Goal: Information Seeking & Learning: Learn about a topic

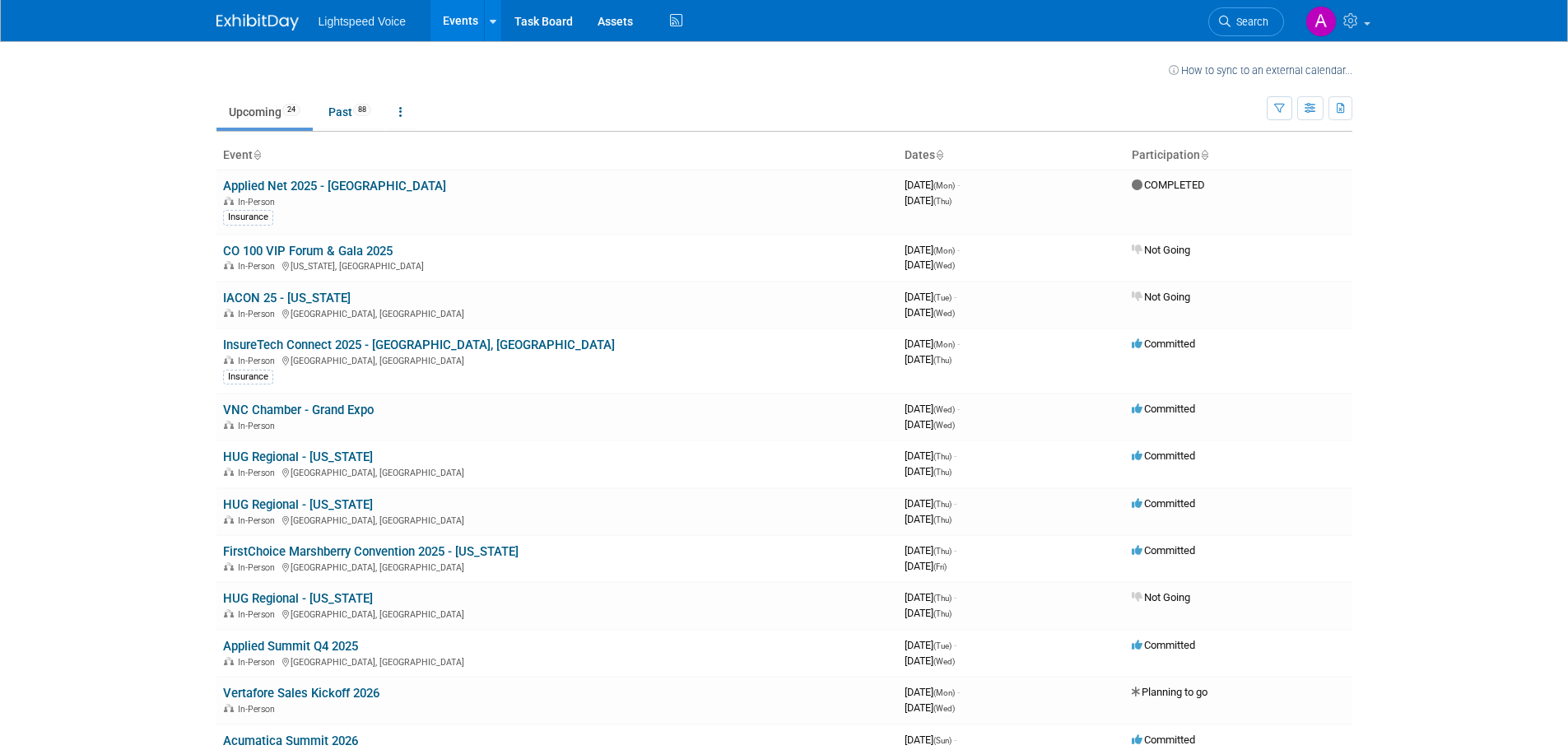
click at [79, 336] on body "Lightspeed Voice Events Recently Viewed Events: Applied Net 2025 - [GEOGRAPHIC_…" at bounding box center [784, 375] width 1568 height 750
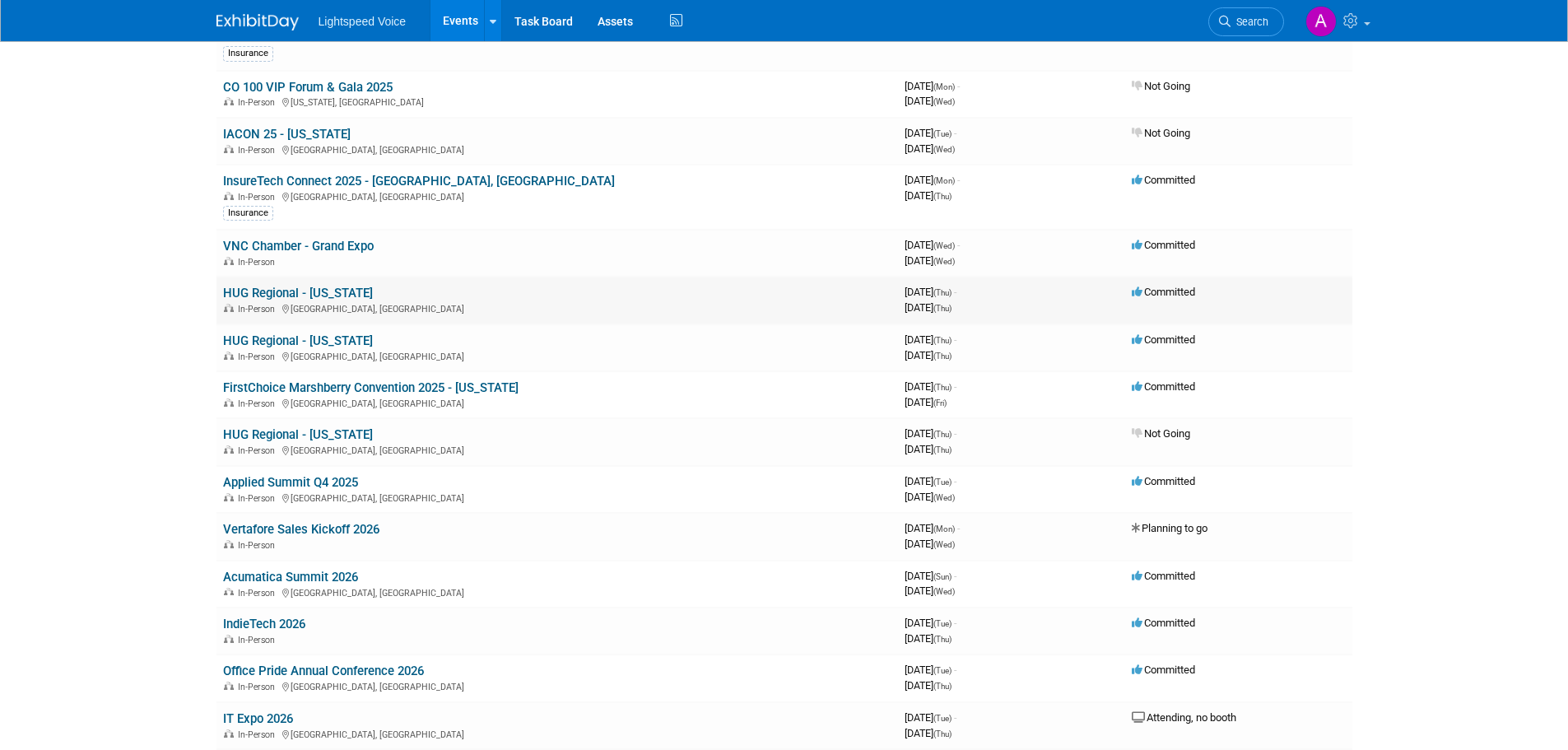
scroll to position [165, 0]
click at [329, 341] on link "HUG Regional - [US_STATE]" at bounding box center [297, 340] width 150 height 15
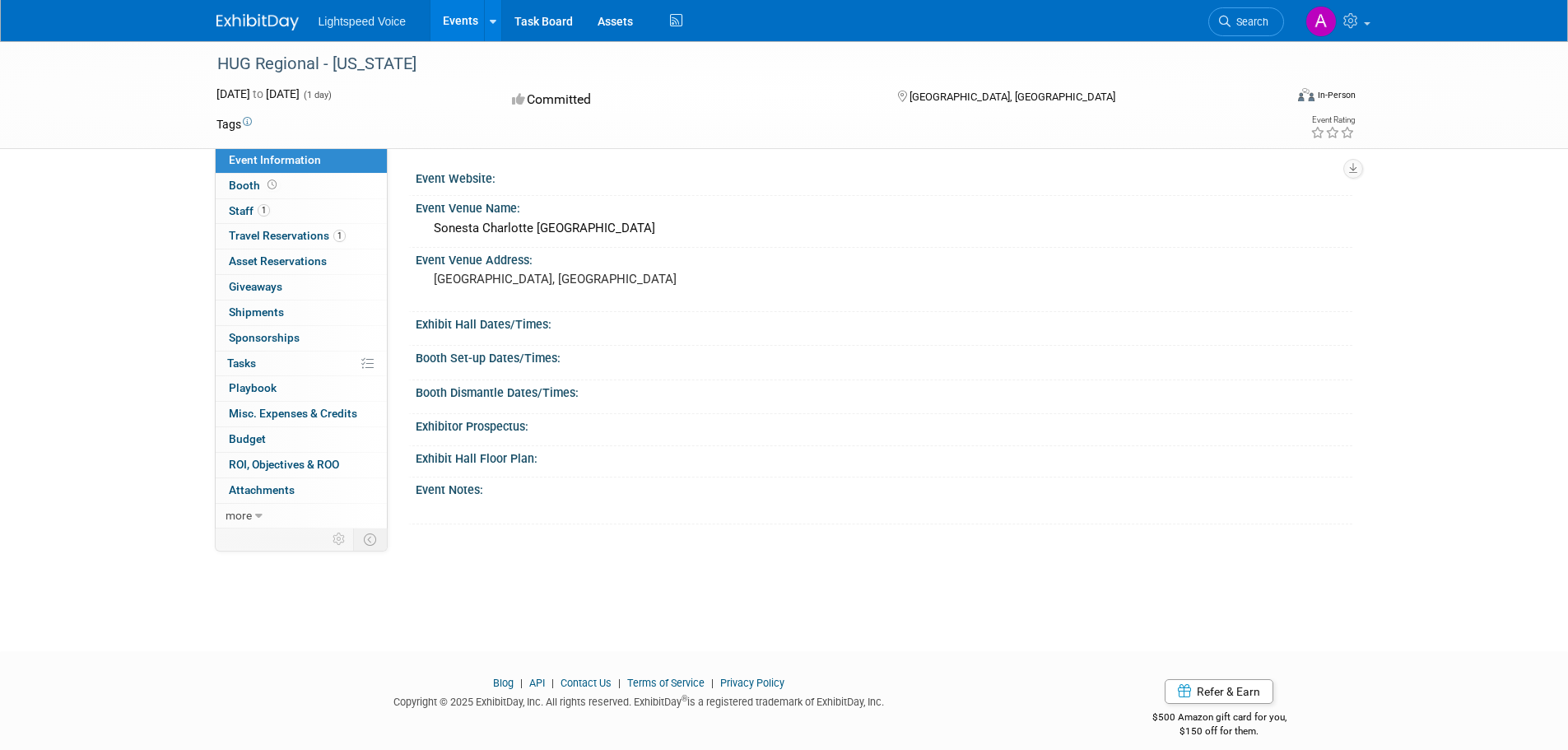
click at [140, 339] on div "HUG Regional - [US_STATE] [DATE] to [DATE] (1 day) [DATE] to [DATE] Committed […" at bounding box center [784, 332] width 1568 height 581
click at [310, 220] on link "1 Staff 1" at bounding box center [301, 211] width 172 height 25
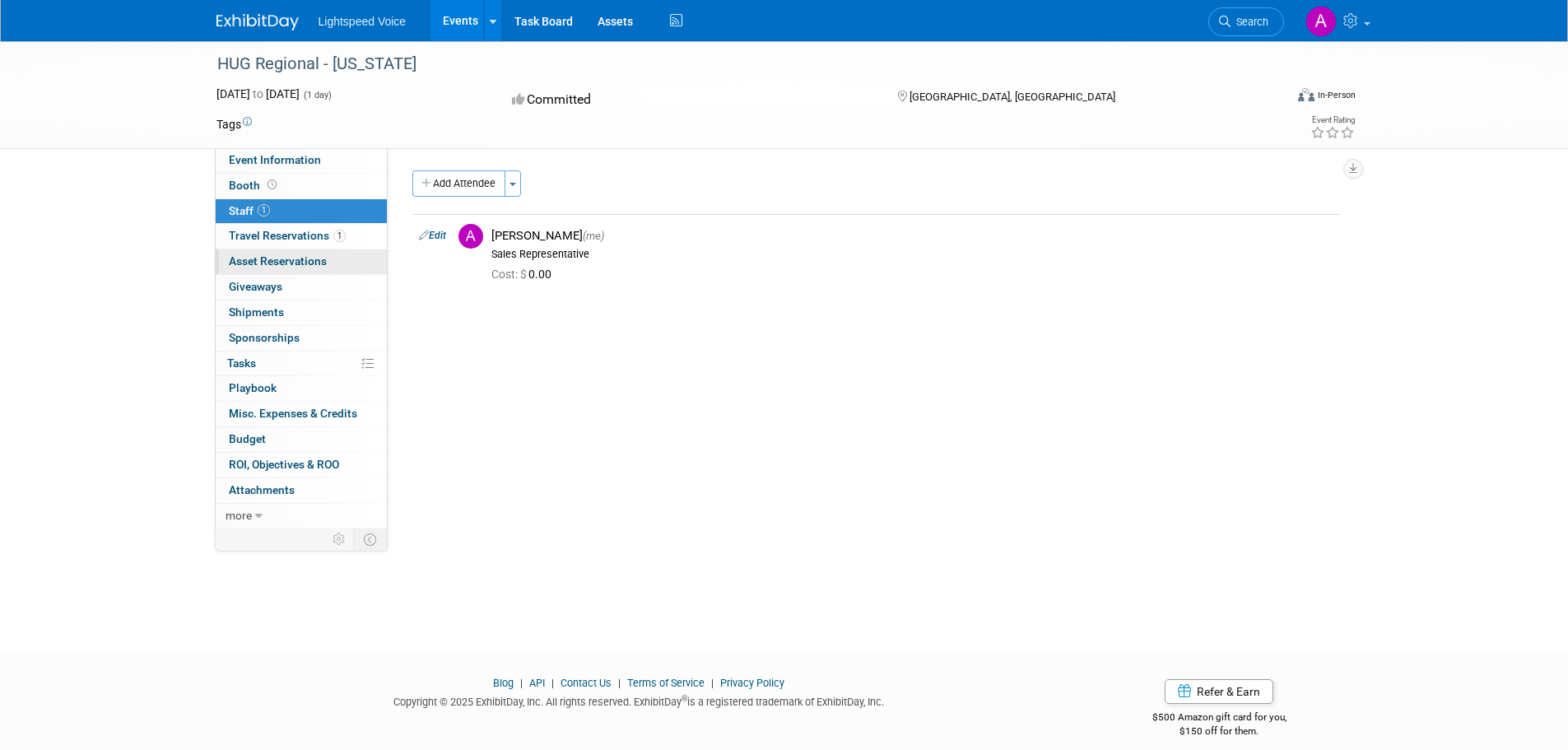
drag, startPoint x: 117, startPoint y: 349, endPoint x: 235, endPoint y: 269, distance: 142.6
click at [120, 348] on div "HUG Regional - [US_STATE] [DATE] to [DATE] (1 day) [DATE] to [DATE] Committed […" at bounding box center [784, 332] width 1568 height 581
click at [312, 238] on span "Travel Reservations 1" at bounding box center [287, 235] width 117 height 13
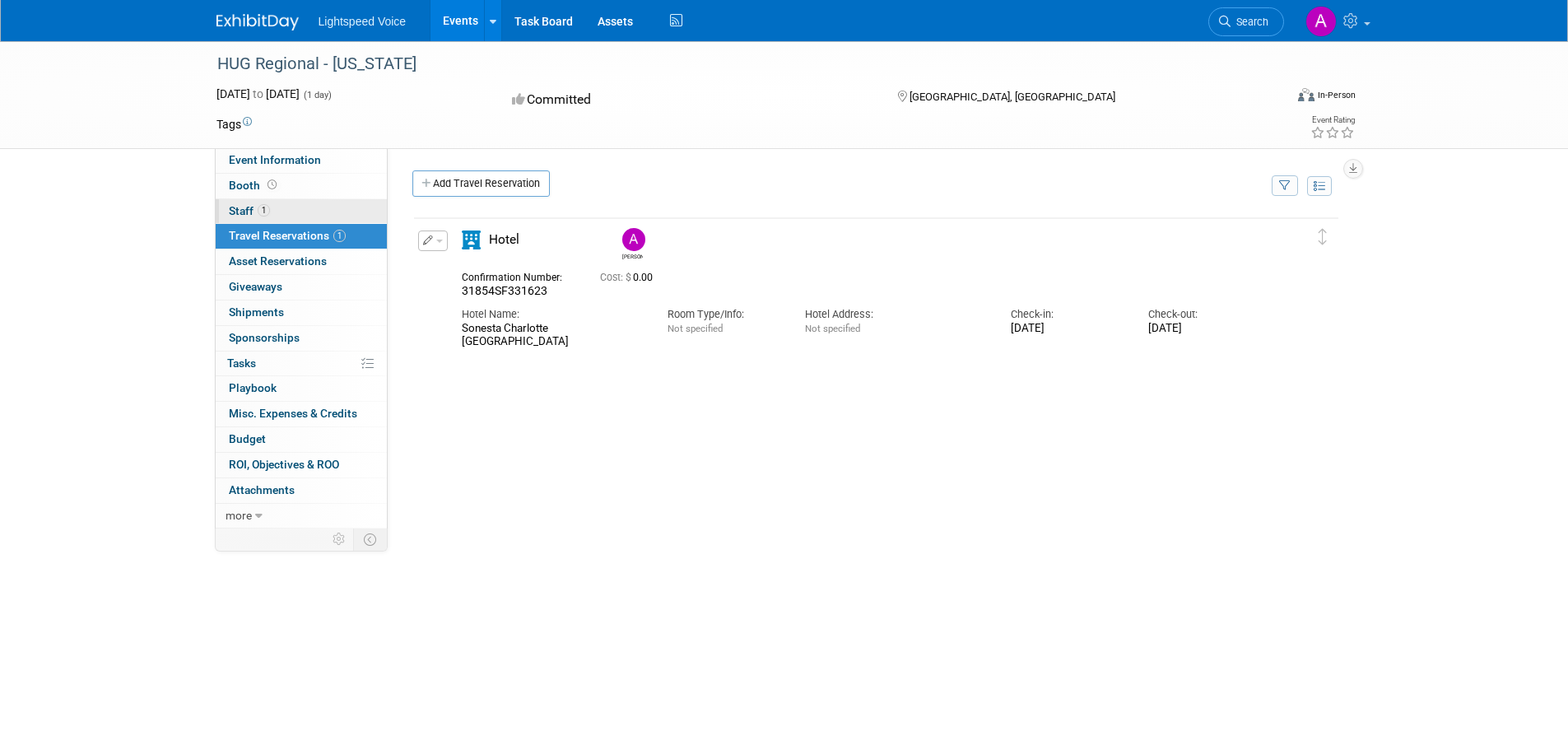
click at [284, 207] on link "1 Staff 1" at bounding box center [301, 211] width 172 height 25
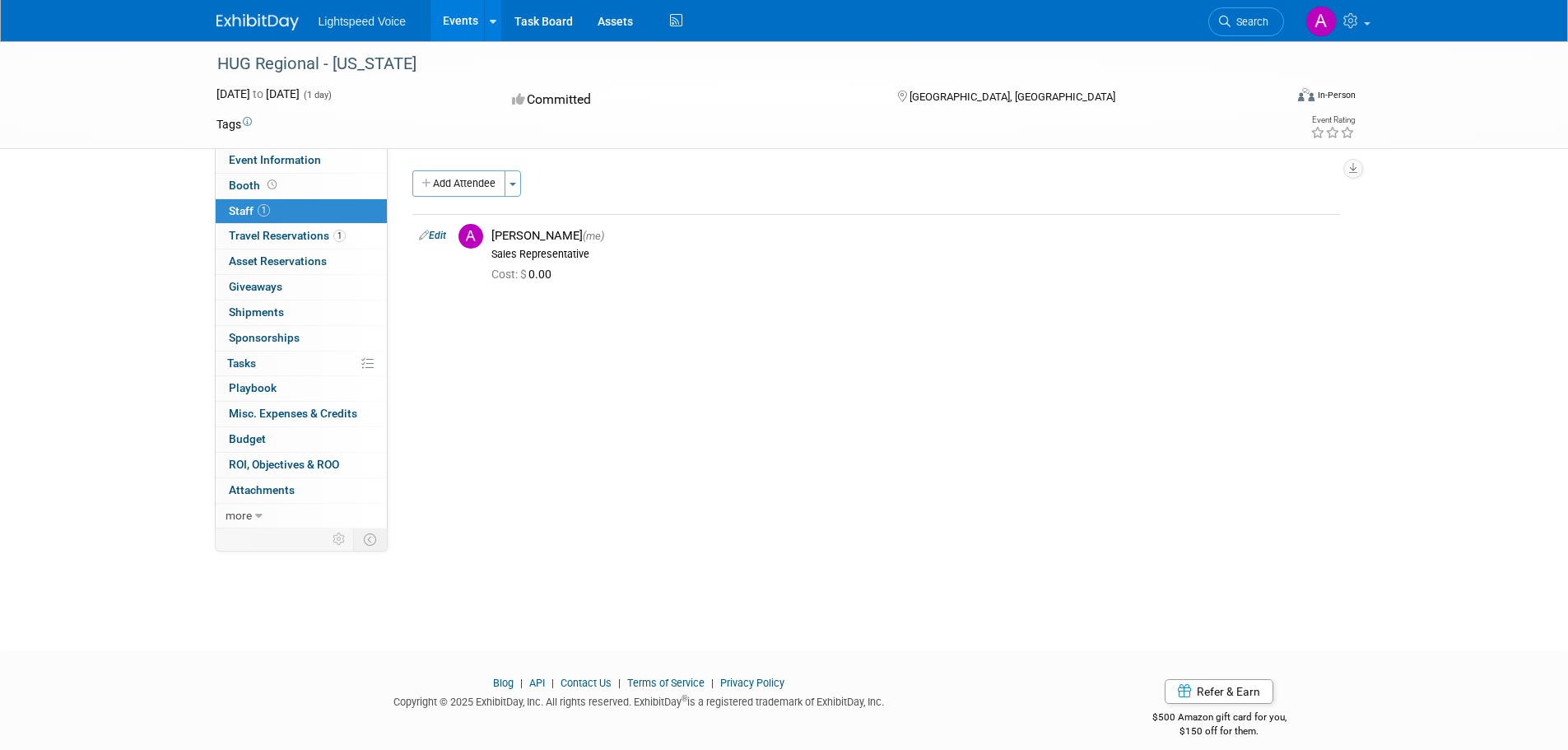
click at [139, 319] on div "HUG Regional - [US_STATE] [DATE] to [DATE] (1 day) [DATE] to [DATE] Committed […" at bounding box center [784, 332] width 1568 height 581
click at [291, 185] on link "Booth" at bounding box center [301, 186] width 172 height 25
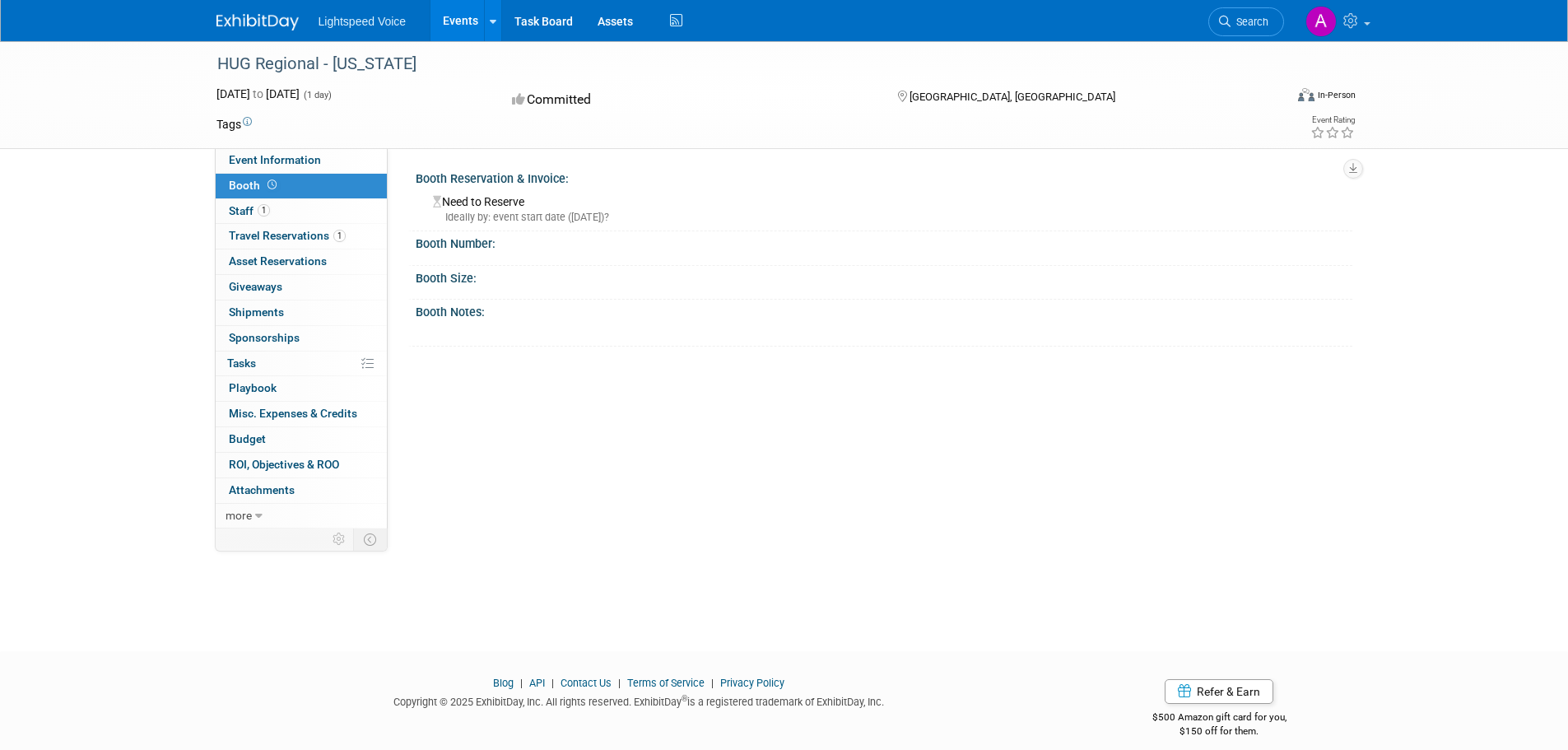
click at [184, 202] on div "HUG Regional - [US_STATE] [DATE] to [DATE] (1 day) [DATE] to [DATE] Committed […" at bounding box center [784, 332] width 1568 height 581
click at [304, 159] on span "Event Information" at bounding box center [275, 159] width 92 height 13
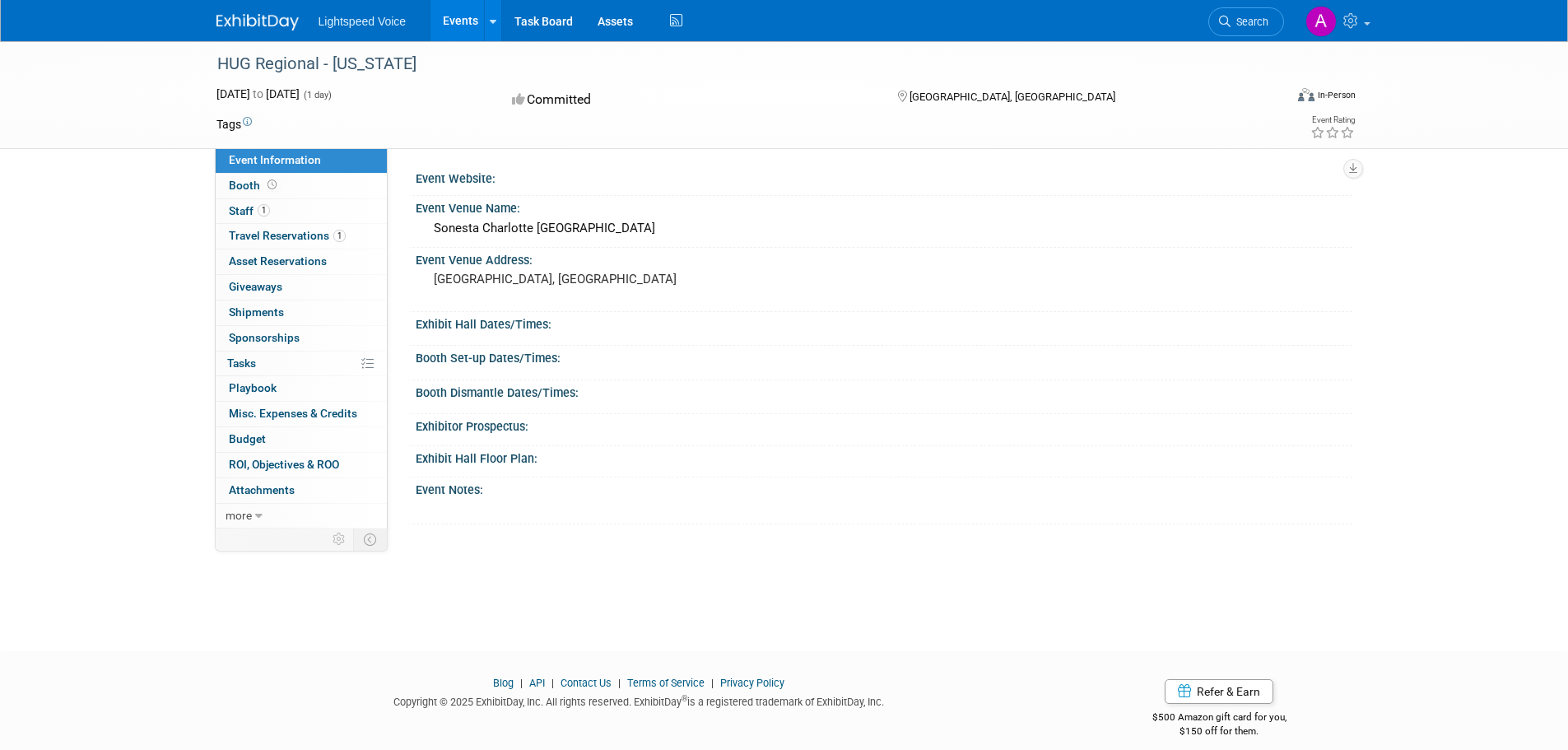
click at [115, 332] on div "HUG Regional - [US_STATE] [DATE] to [DATE] (1 day) [DATE] to [DATE] Committed […" at bounding box center [784, 332] width 1568 height 581
click at [283, 187] on link "Booth" at bounding box center [301, 186] width 172 height 25
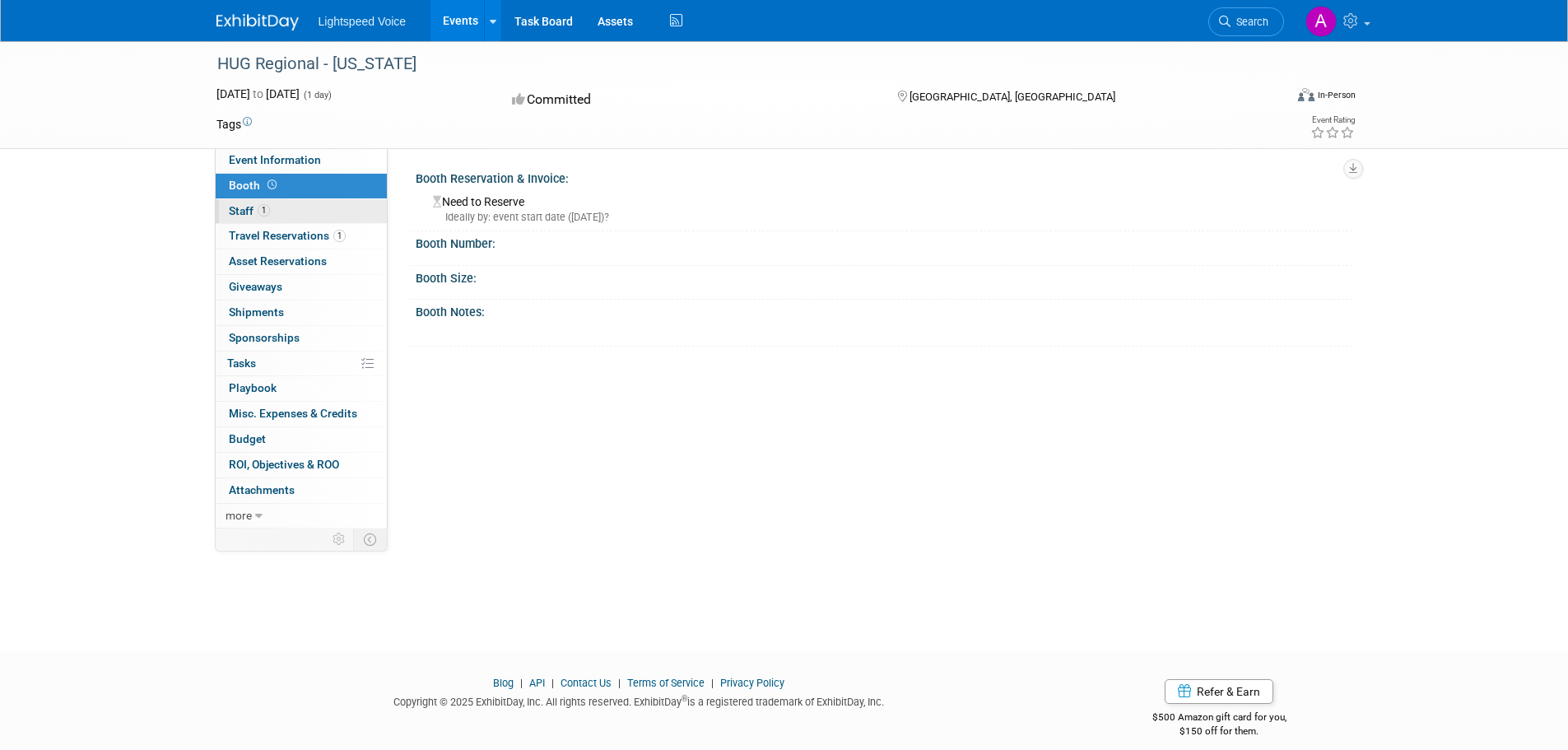
click at [271, 215] on link "1 Staff 1" at bounding box center [301, 211] width 172 height 25
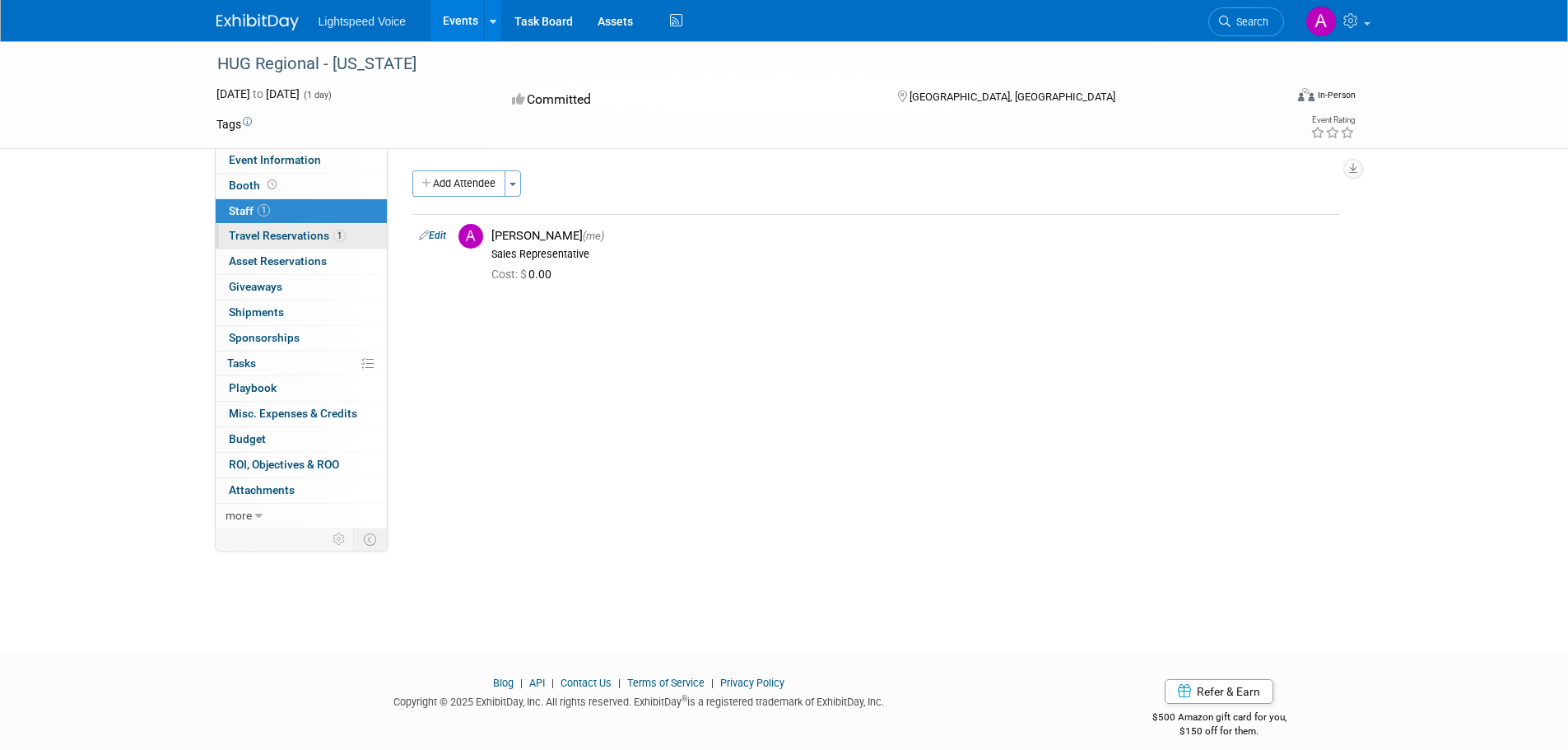
click at [268, 233] on span "Travel Reservations 1" at bounding box center [287, 235] width 117 height 13
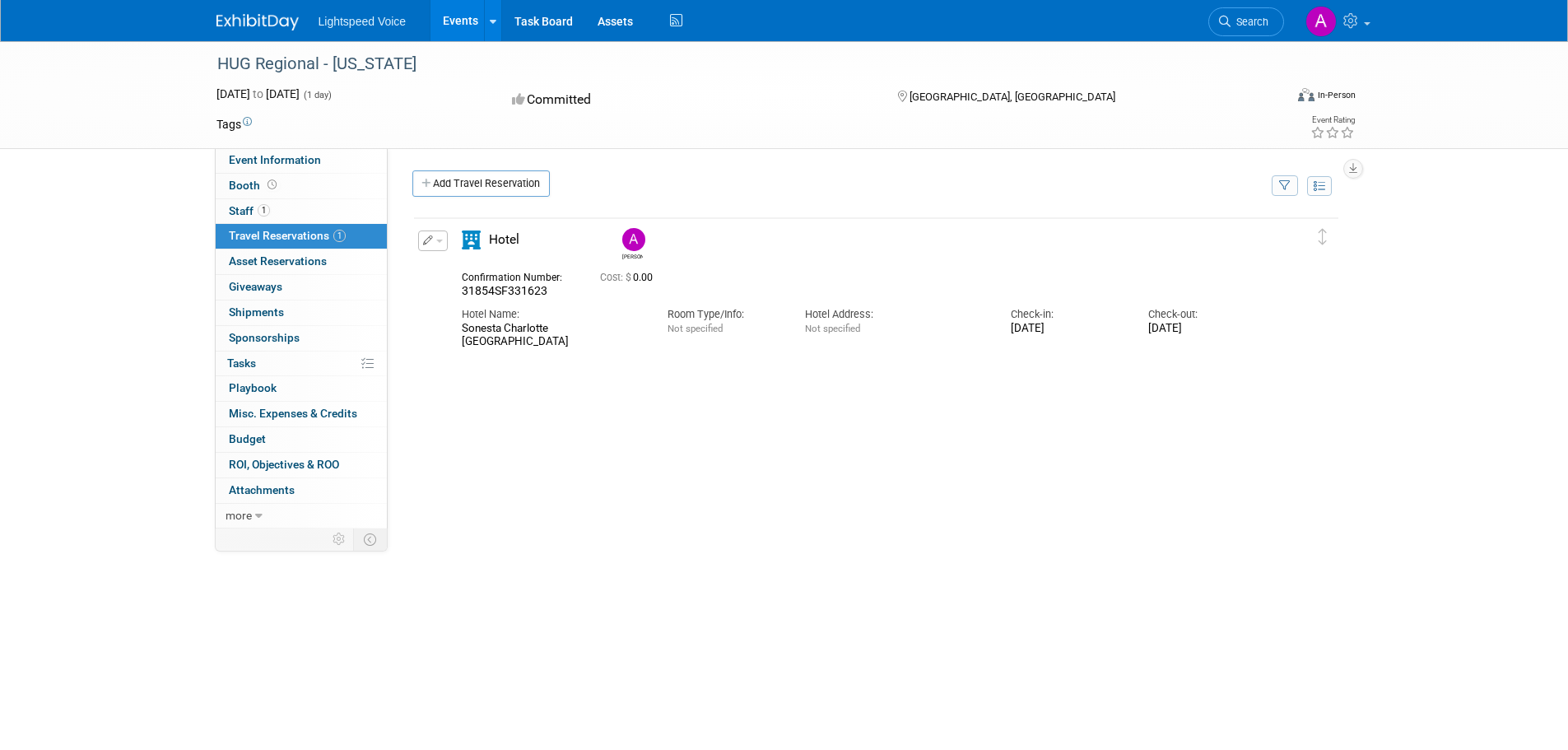
click at [150, 274] on div "HUG Regional - [US_STATE] [DATE] to [DATE] (1 day) [DATE] to [DATE] Committed […" at bounding box center [784, 393] width 1568 height 704
click at [152, 272] on div "HUG Regional - [US_STATE] [DATE] to [DATE] (1 day) [DATE] to [DATE] Committed […" at bounding box center [784, 393] width 1568 height 704
